Goal: Find specific page/section: Find specific page/section

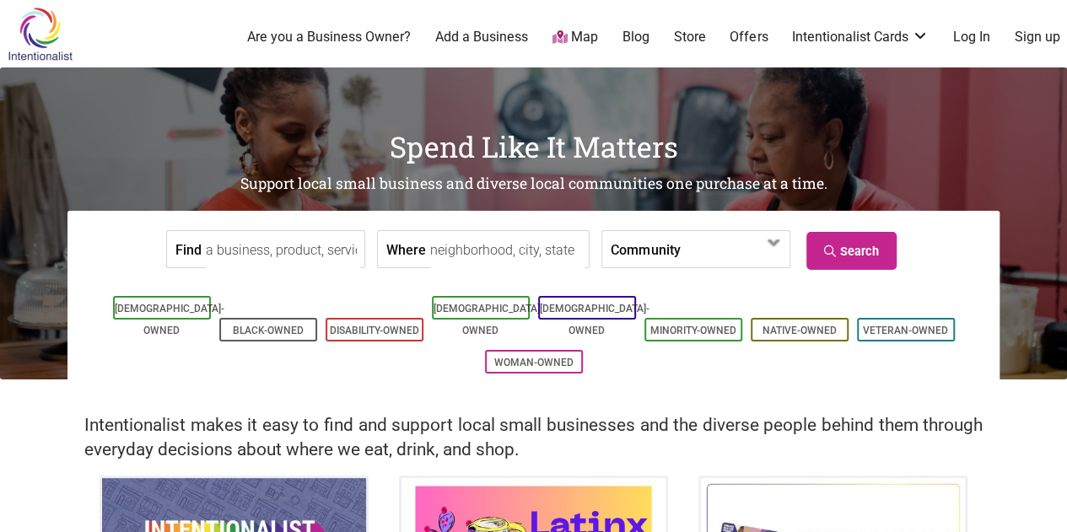
click at [466, 250] on input "Where" at bounding box center [507, 250] width 154 height 38
type input "a"
click at [430, 252] on input "washington D.C." at bounding box center [507, 250] width 154 height 38
click at [653, 251] on label "Community" at bounding box center [644, 249] width 69 height 36
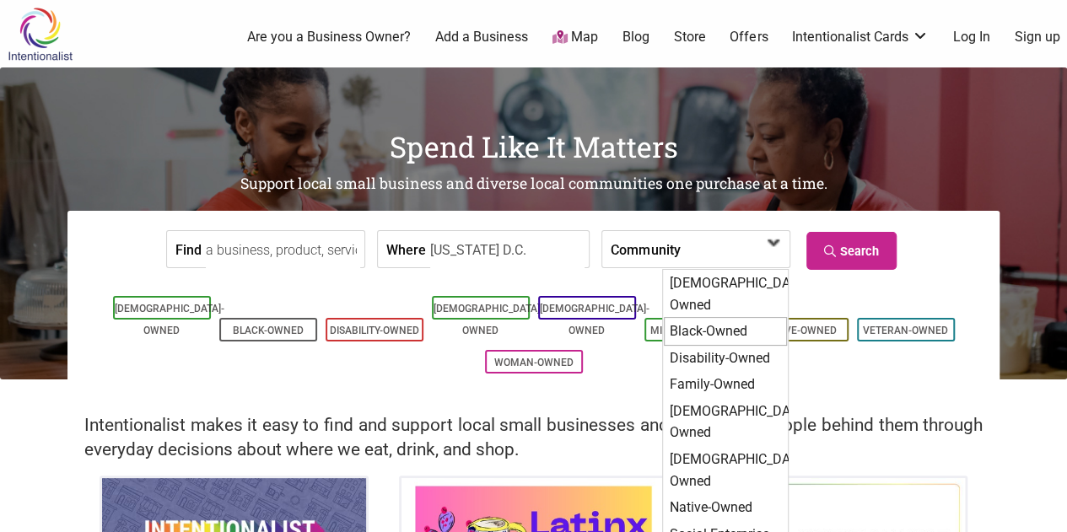
click at [713, 317] on div "Black-Owned" at bounding box center [725, 331] width 123 height 29
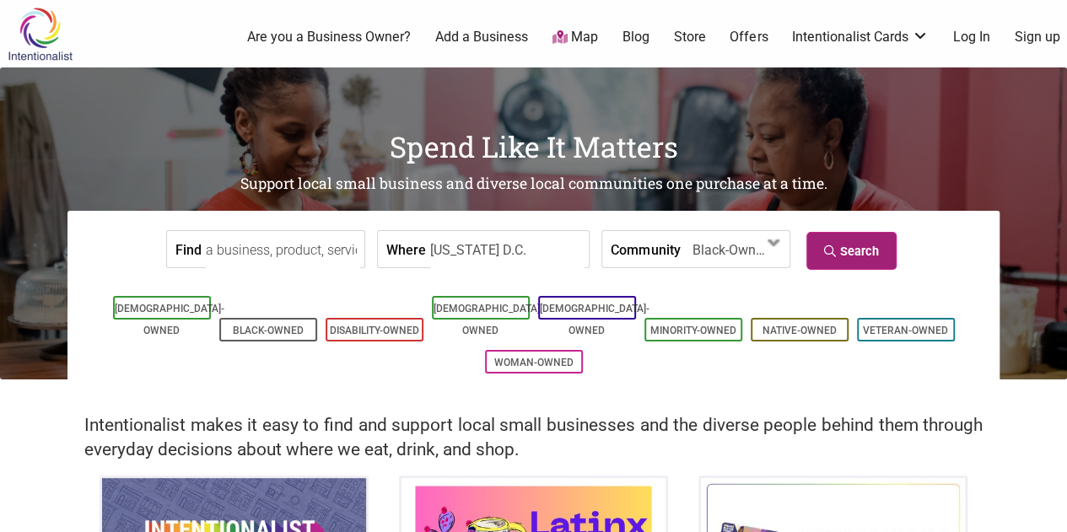
click at [857, 255] on link "Search" at bounding box center [851, 251] width 90 height 38
click at [538, 253] on input "Washington D.C." at bounding box center [507, 250] width 154 height 38
type input "W"
click at [301, 328] on ul "Asian-Owned Black-Owned Disability-Owned Latino-Owned LGBTQ-Owned Minority-Owne…" at bounding box center [533, 335] width 906 height 86
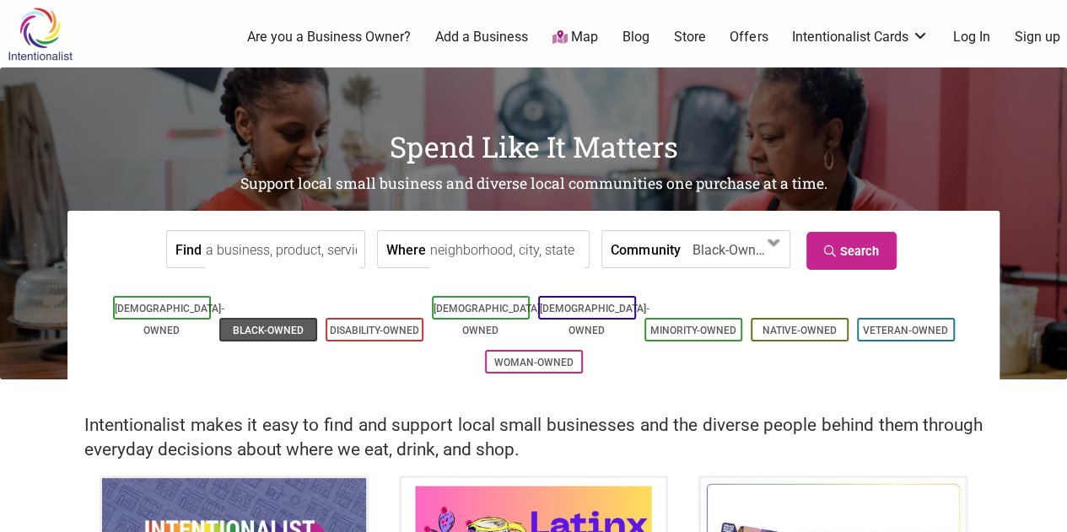
click at [305, 318] on li "Black-Owned" at bounding box center [268, 330] width 98 height 24
click at [870, 250] on link "Search" at bounding box center [851, 251] width 90 height 38
click at [10, 449] on div "Intentionalist makes it easy to find and support local small businesses and the…" at bounding box center [533, 427] width 1067 height 96
click at [34, 439] on div "Intentionalist makes it easy to find and support local small businesses and the…" at bounding box center [533, 427] width 1067 height 96
click at [164, 40] on ul "0 Are you a Business Owner? Add a Business Map Blog Store Offers Intentionalist…" at bounding box center [597, 37] width 960 height 19
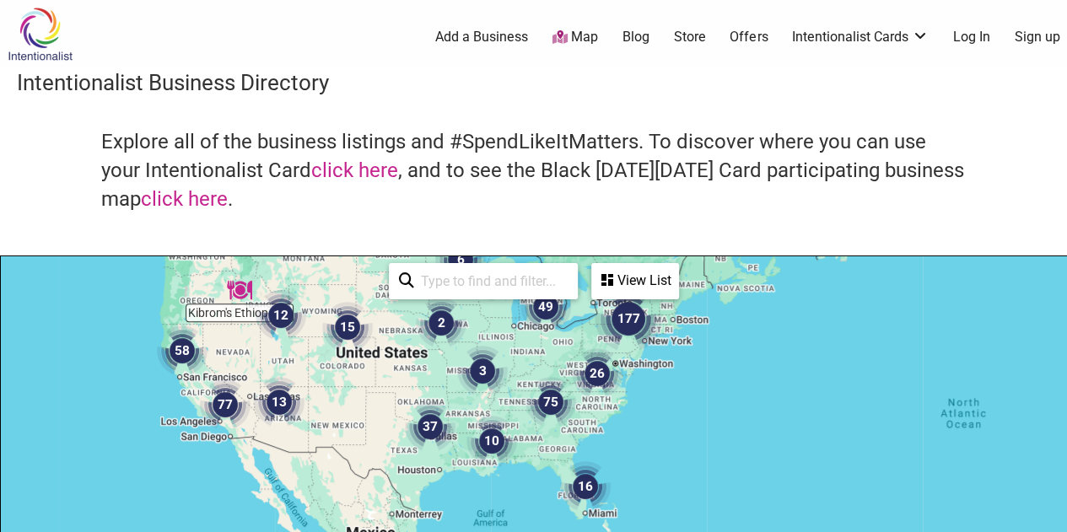
drag, startPoint x: 846, startPoint y: 456, endPoint x: 680, endPoint y: 282, distance: 240.3
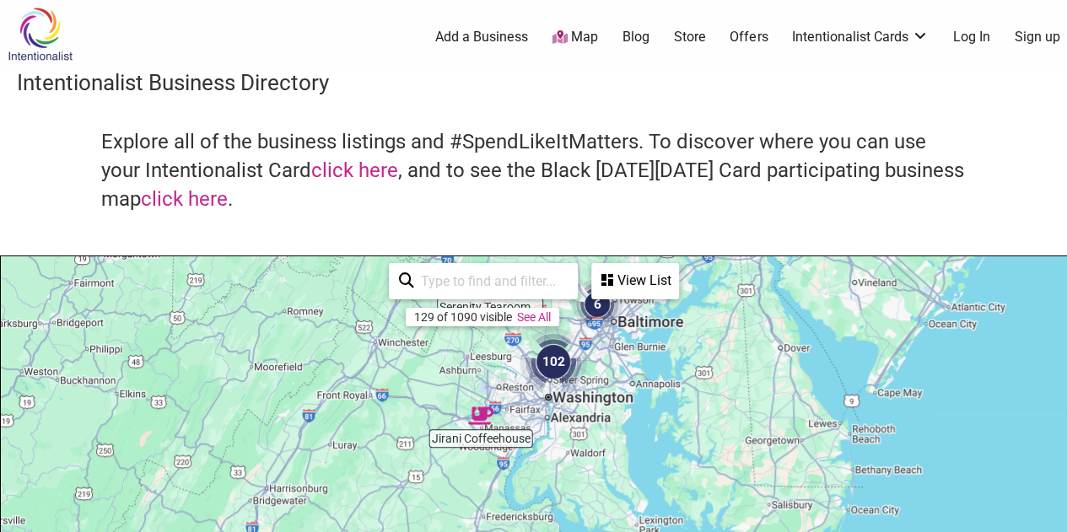
drag, startPoint x: 686, startPoint y: 514, endPoint x: 663, endPoint y: 404, distance: 113.0
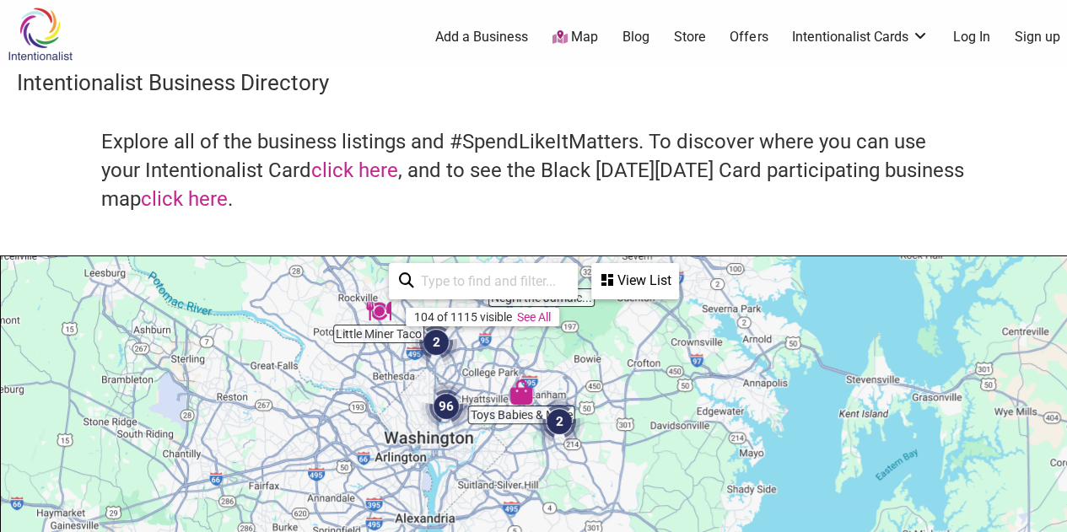
drag, startPoint x: 634, startPoint y: 465, endPoint x: 696, endPoint y: 483, distance: 64.9
click at [448, 405] on img "96" at bounding box center [446, 406] width 51 height 51
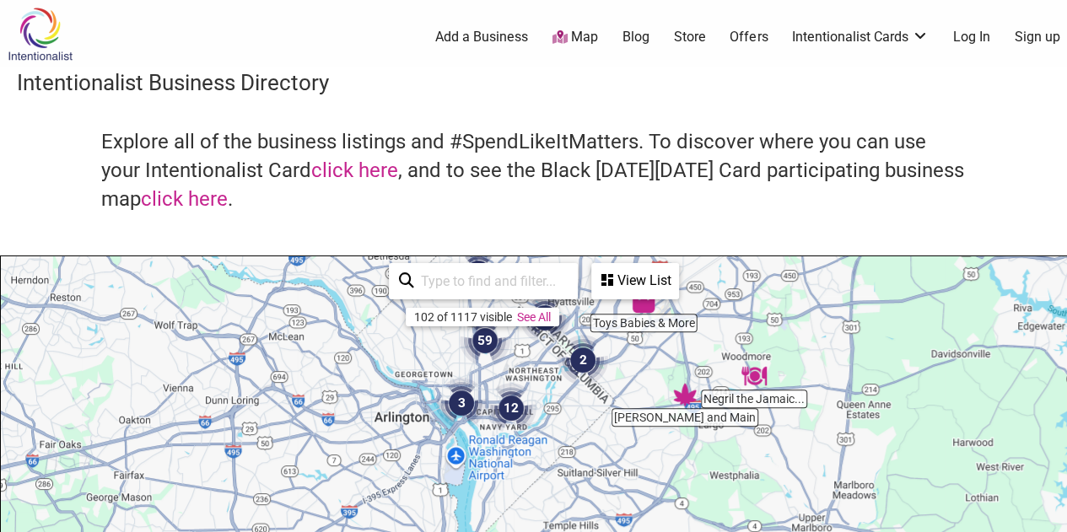
drag, startPoint x: 341, startPoint y: 363, endPoint x: 302, endPoint y: 205, distance: 163.4
click at [302, 205] on div "Intentionalist Business Directory Explore all of the business listings and #Spe…" at bounding box center [533, 490] width 1067 height 846
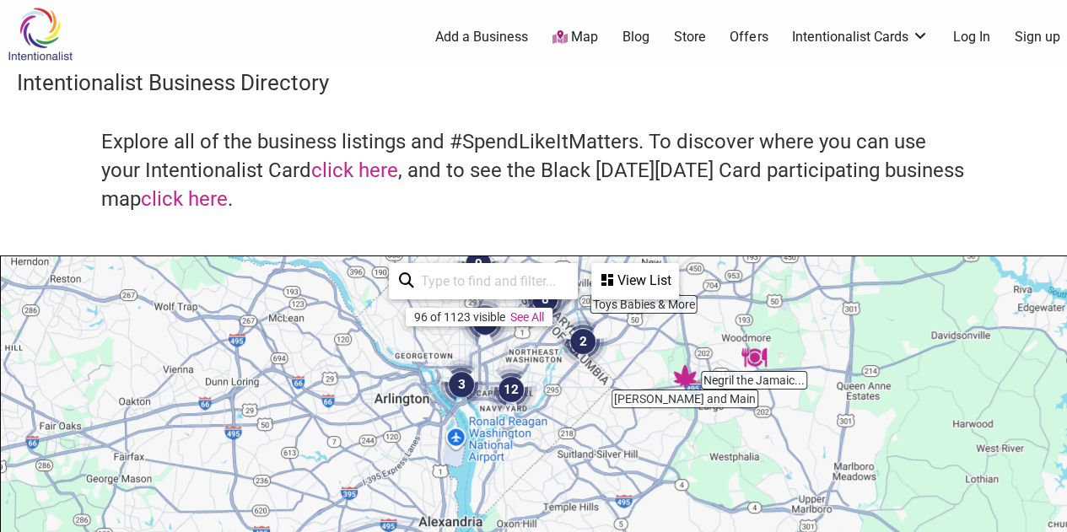
click at [35, 30] on img at bounding box center [40, 34] width 80 height 55
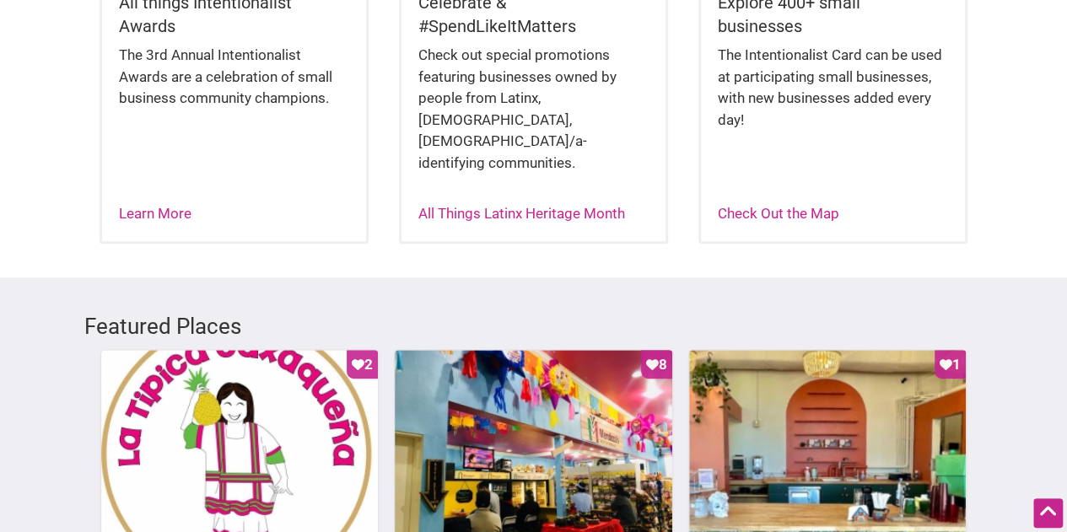
scroll to position [444, 0]
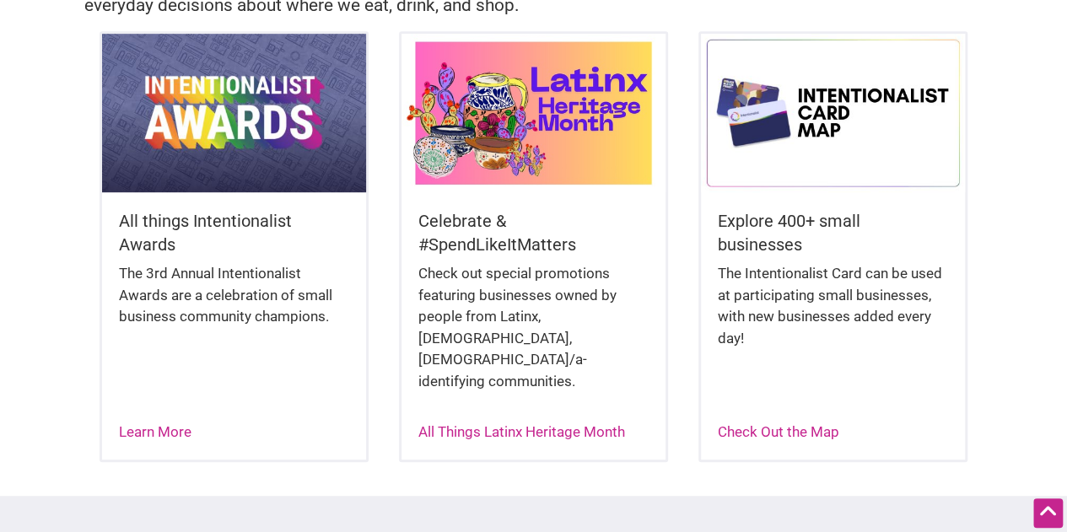
click at [57, 102] on div "All things Intentionalist Awards The 3rd Annual Intentionalist Awards are a cel…" at bounding box center [533, 263] width 1067 height 465
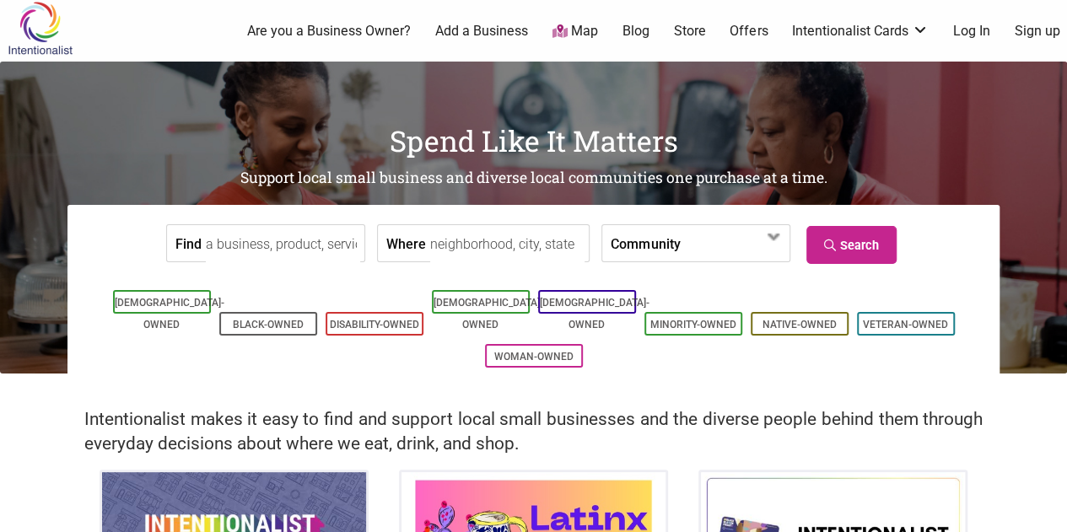
scroll to position [0, 0]
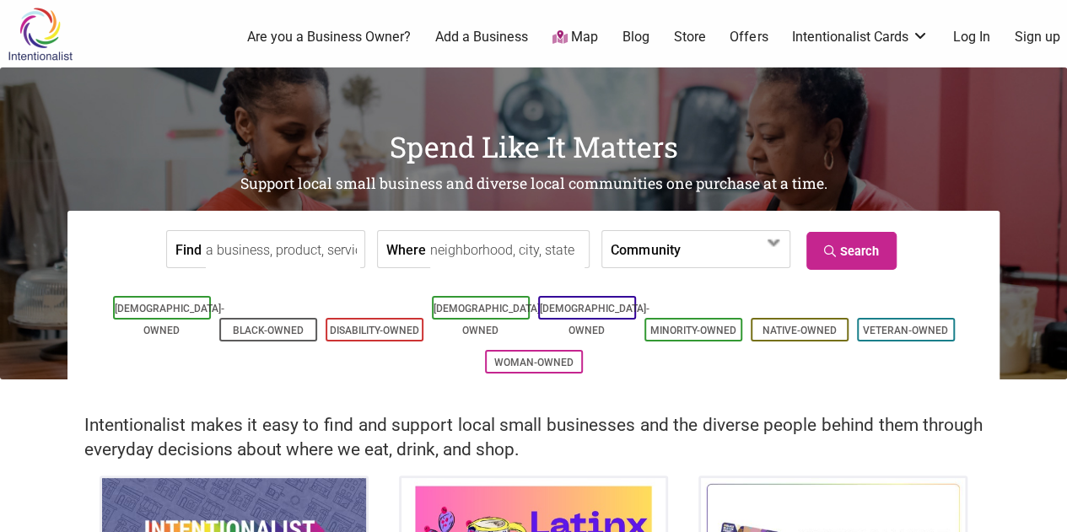
drag, startPoint x: 57, startPoint y: 102, endPoint x: 25, endPoint y: 151, distance: 58.5
click at [25, 151] on div "Spend Like It Matters Support local small business and diverse local communitie…" at bounding box center [533, 223] width 1067 height 312
